Goal: Check status: Check status

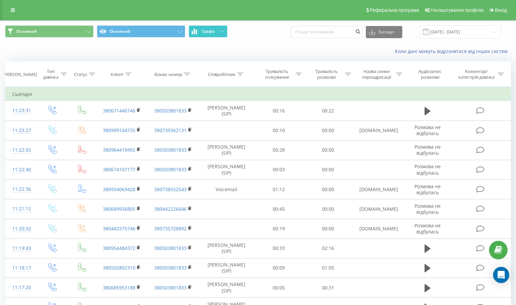
click at [210, 27] on button "Графік" at bounding box center [208, 31] width 39 height 12
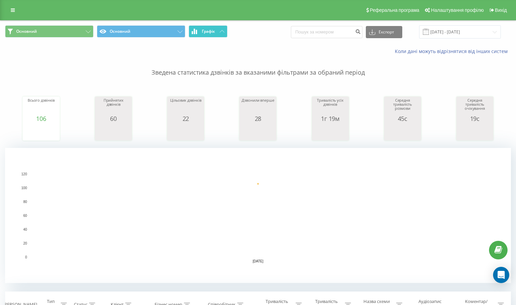
click at [210, 27] on button "Графік" at bounding box center [208, 31] width 39 height 12
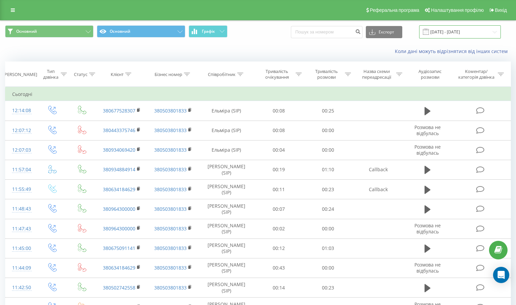
click at [445, 31] on input "[DATE] - [DATE]" at bounding box center [460, 31] width 82 height 13
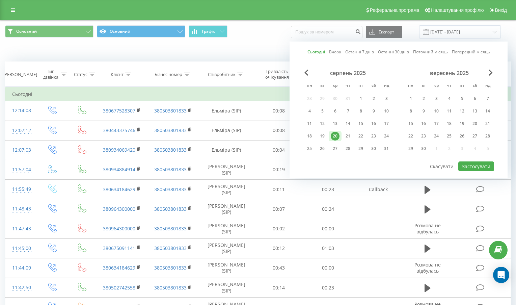
click at [312, 50] on link "Сьогодні" at bounding box center [316, 52] width 18 height 6
click at [481, 170] on button "Застосувати" at bounding box center [476, 166] width 36 height 10
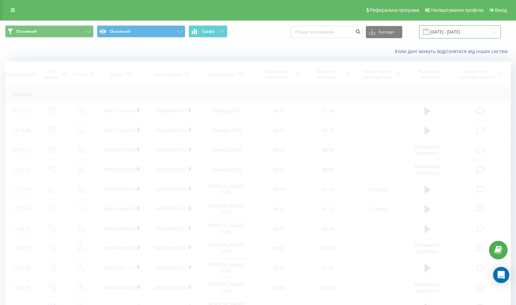
click at [451, 30] on input "[DATE] - [DATE]" at bounding box center [460, 31] width 82 height 13
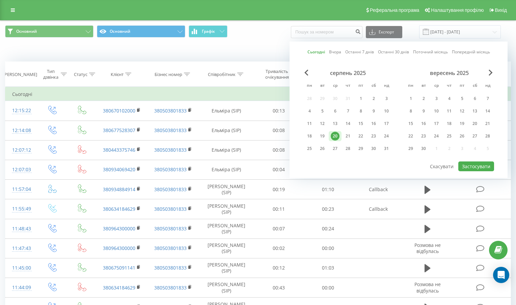
click at [321, 50] on link "Сьогодні" at bounding box center [316, 52] width 18 height 6
click at [463, 162] on button "Застосувати" at bounding box center [476, 166] width 36 height 10
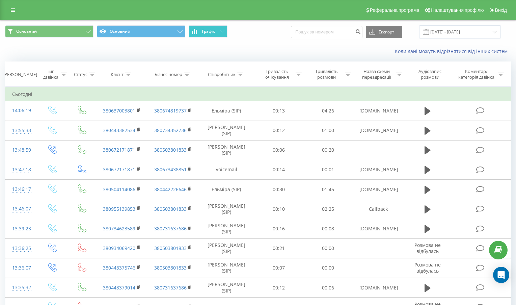
click at [218, 30] on button "Графік" at bounding box center [208, 31] width 39 height 12
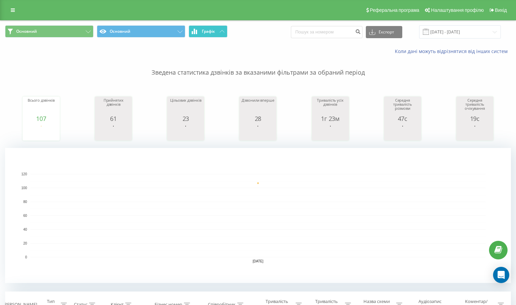
click at [218, 30] on button "Графік" at bounding box center [208, 31] width 39 height 12
